Goal: Task Accomplishment & Management: Manage account settings

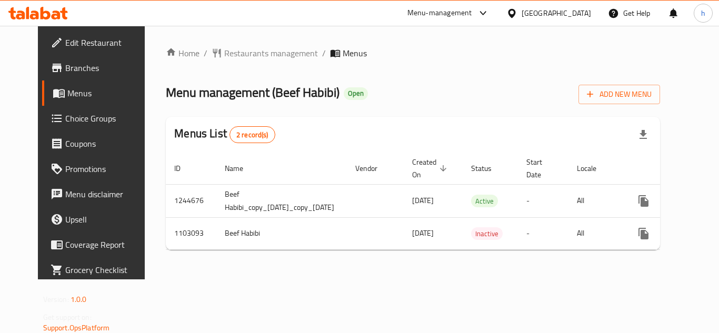
click at [522, 12] on div at bounding box center [513, 13] width 15 height 12
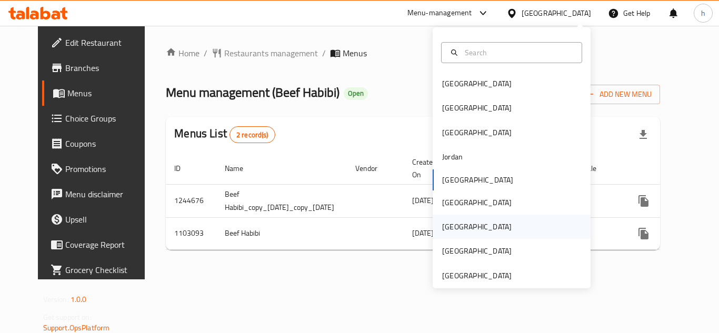
click at [453, 226] on div "[GEOGRAPHIC_DATA]" at bounding box center [477, 227] width 86 height 24
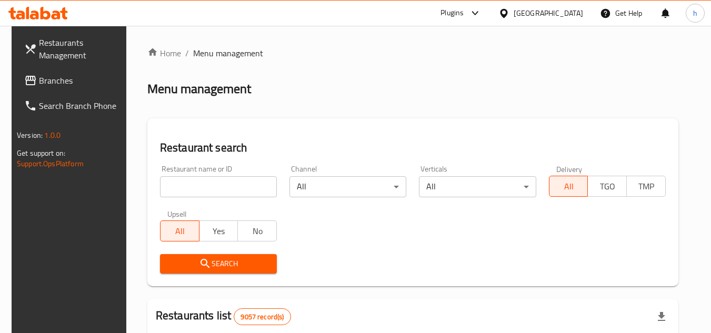
click at [59, 81] on span "Branches" at bounding box center [80, 80] width 83 height 13
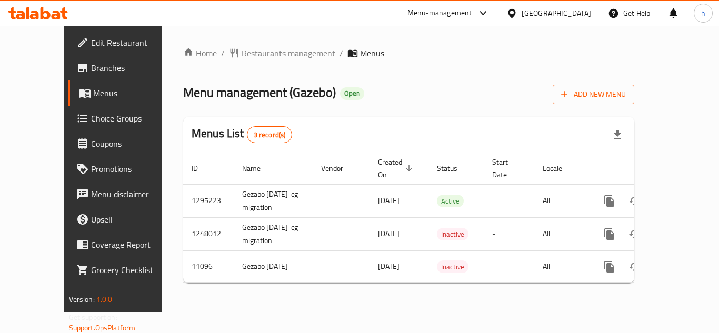
click at [242, 48] on span "Restaurants management" at bounding box center [289, 53] width 94 height 13
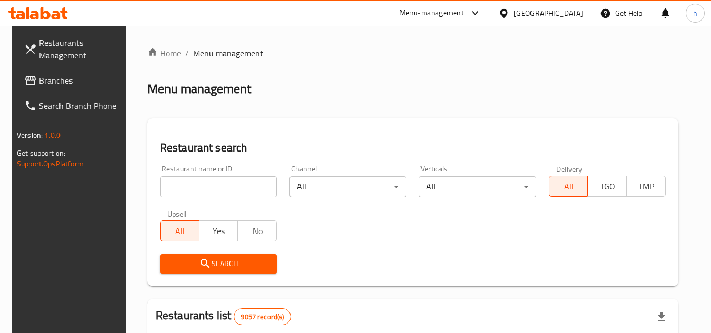
drag, startPoint x: 57, startPoint y: 71, endPoint x: 48, endPoint y: 72, distance: 9.0
click at [57, 71] on link "Branches" at bounding box center [73, 80] width 115 height 25
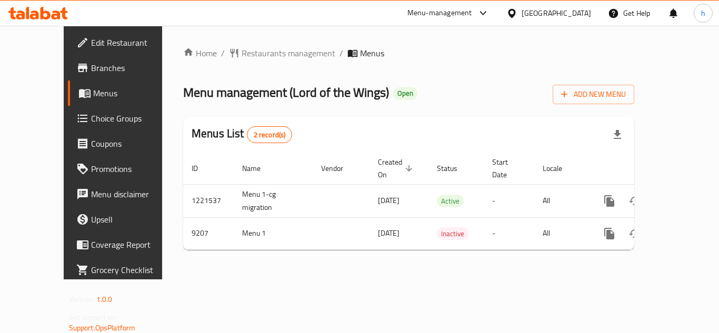
click at [68, 33] on link "Edit Restaurant" at bounding box center [126, 42] width 116 height 25
